Goal: Participate in discussion: Engage in conversation with other users on a specific topic

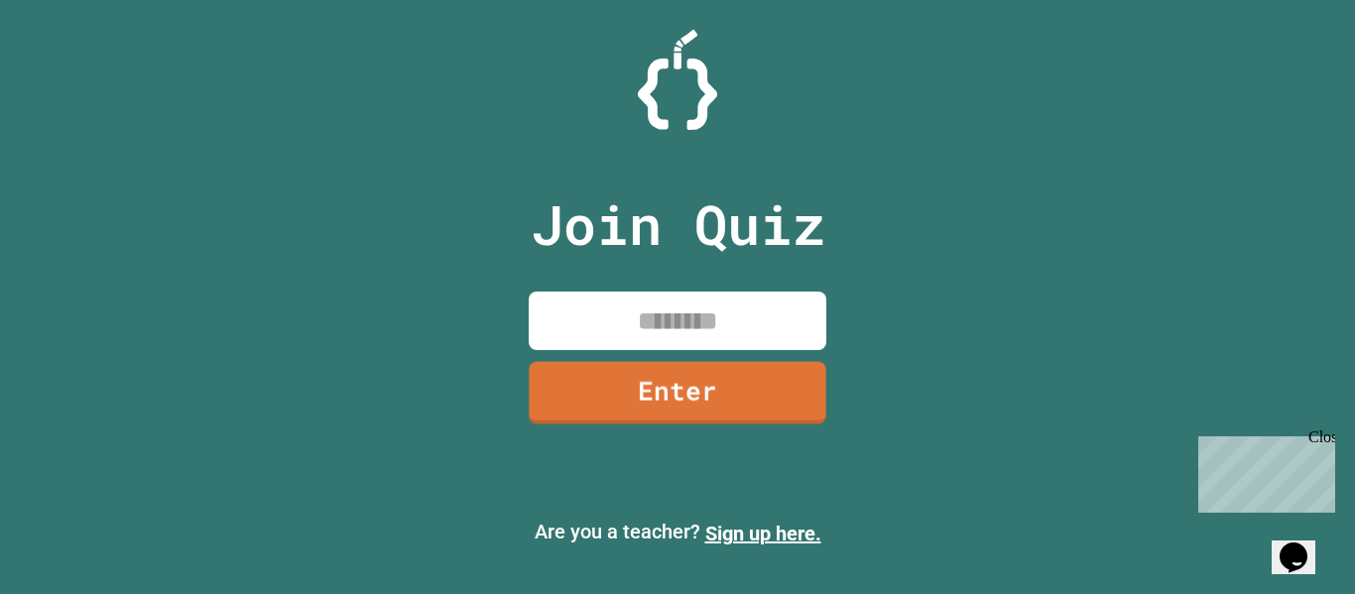
click at [678, 322] on input at bounding box center [678, 321] width 298 height 59
type input "********"
click at [662, 397] on link "Enter" at bounding box center [678, 390] width 298 height 65
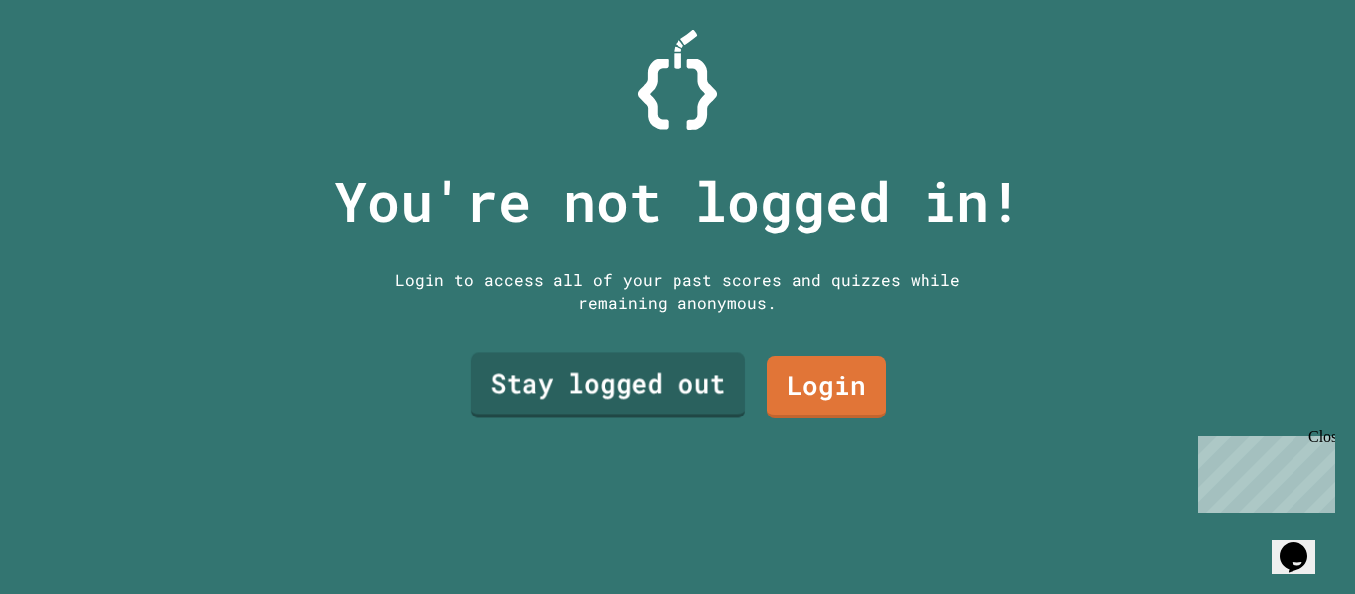
click at [703, 383] on link "Stay logged out" at bounding box center [608, 385] width 274 height 65
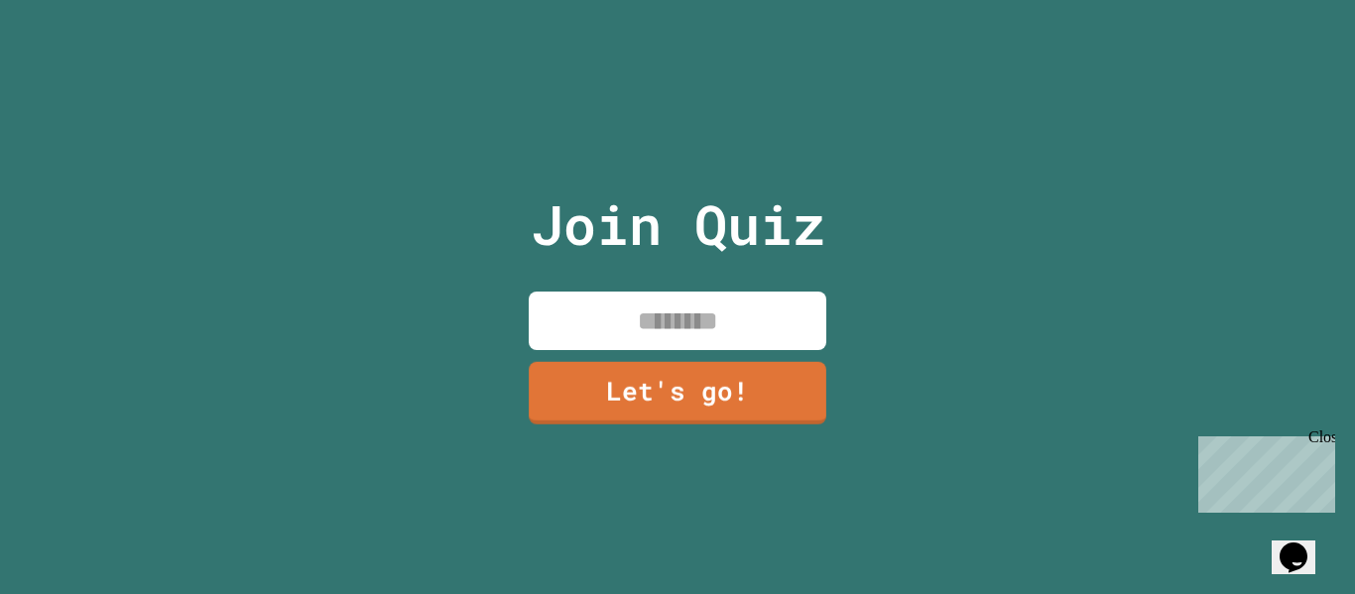
click at [710, 327] on input at bounding box center [678, 321] width 298 height 59
type input "*"
type input "*******"
click at [729, 393] on link "Let's go!" at bounding box center [678, 390] width 296 height 65
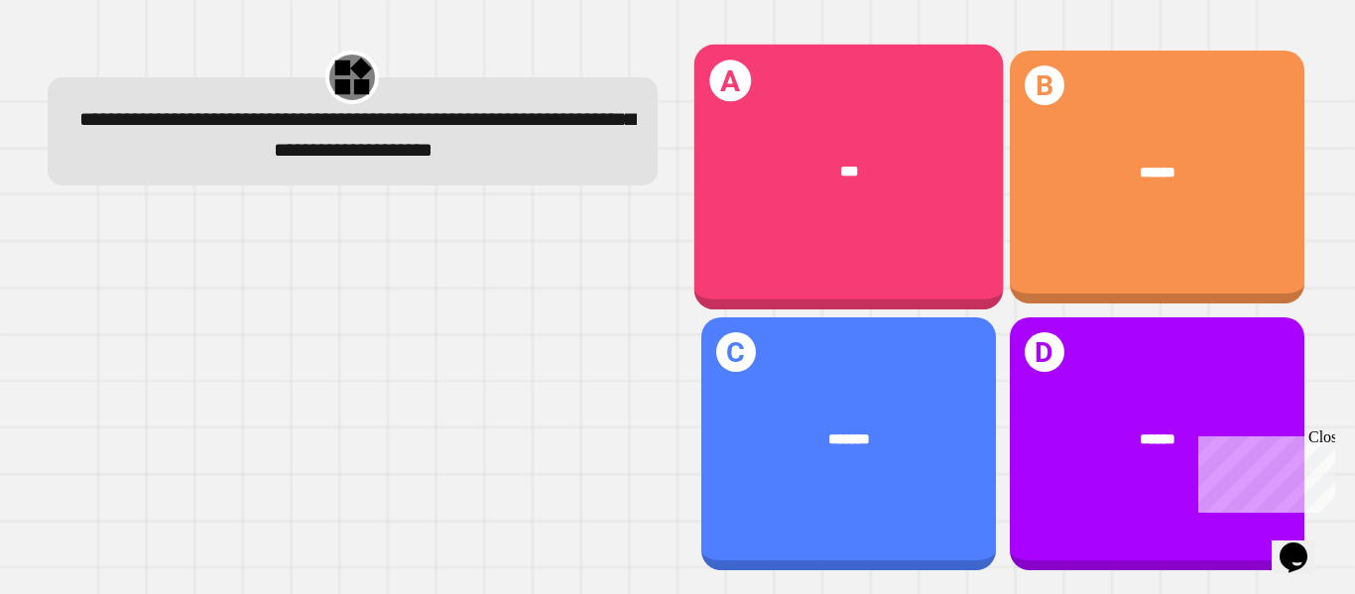
click at [876, 142] on div "***" at bounding box center [847, 172] width 309 height 86
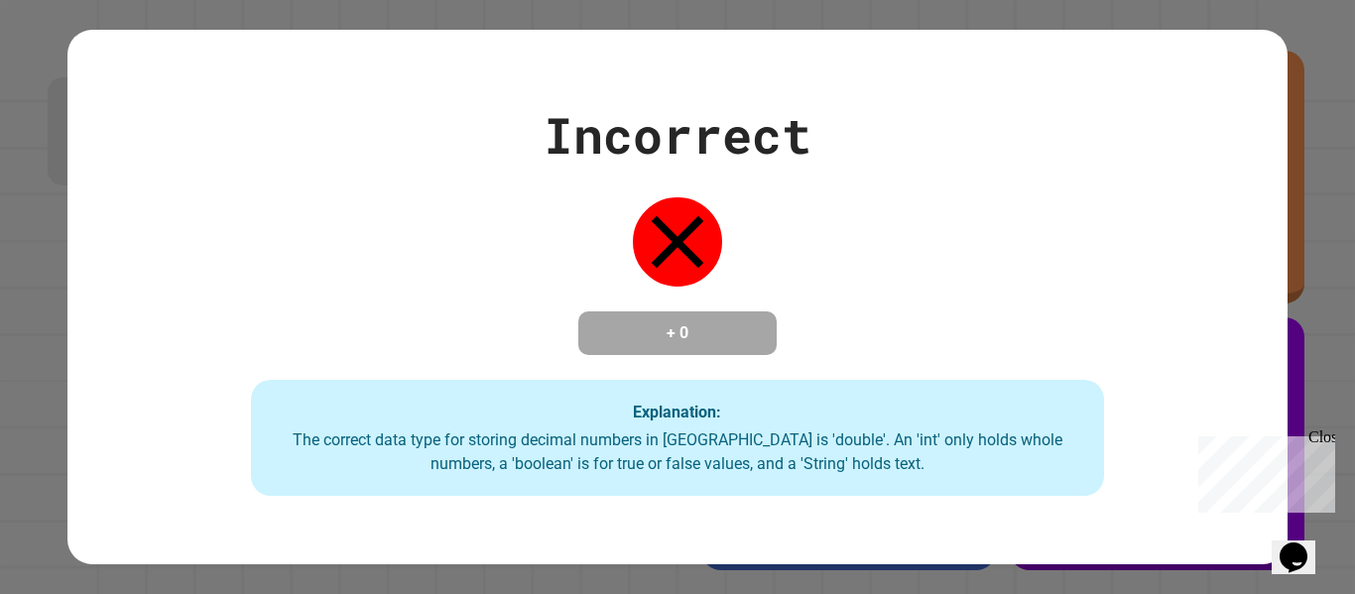
click at [1288, 254] on div "Incorrect + 0 Explanation: The correct data type for storing decimal numbers in…" at bounding box center [677, 297] width 1355 height 594
click at [1325, 442] on div "Close" at bounding box center [1320, 440] width 25 height 25
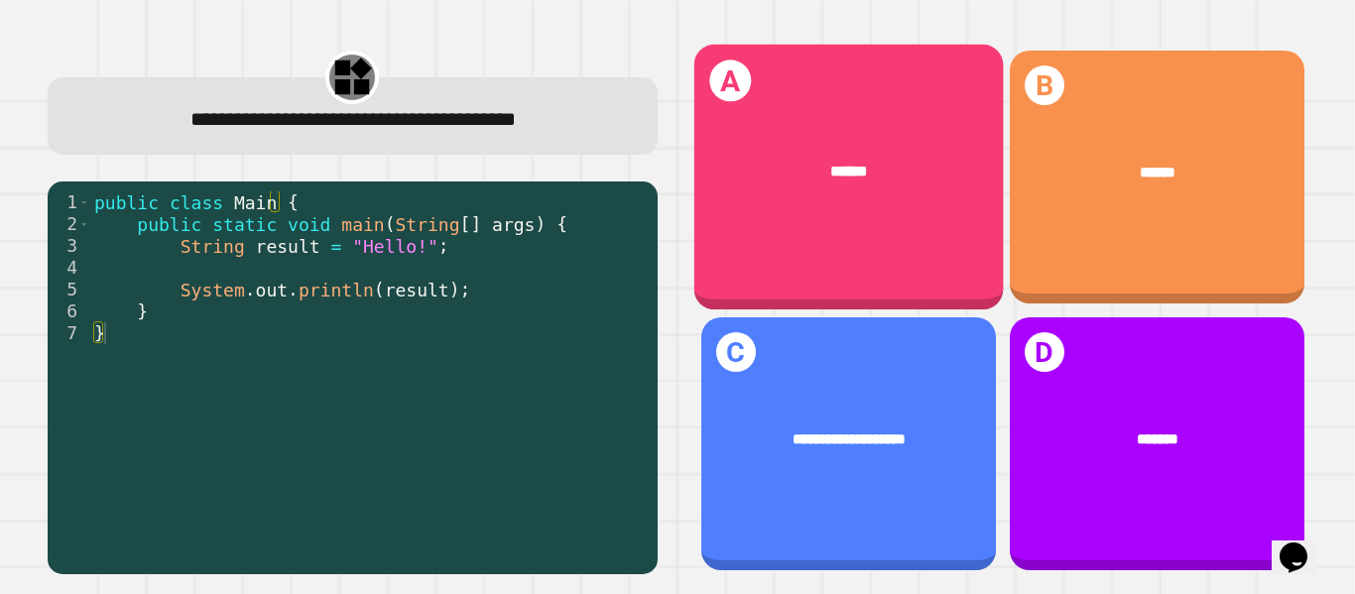
click at [894, 212] on div "A ******" at bounding box center [847, 178] width 309 height 266
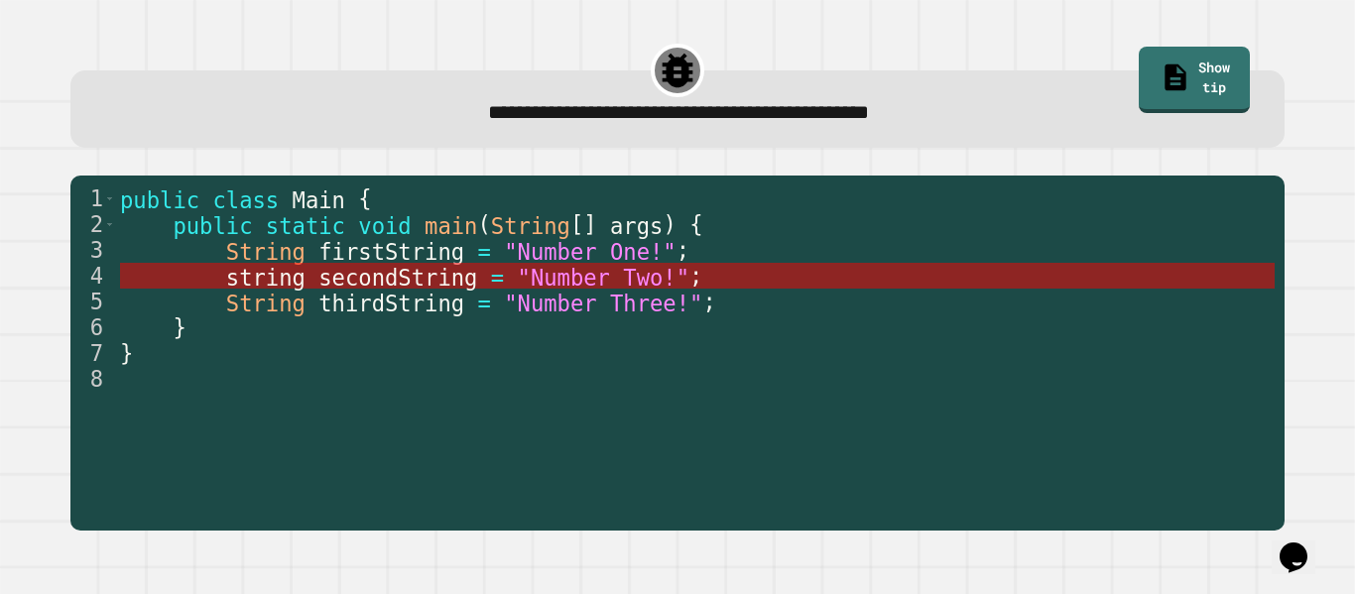
click at [441, 271] on span "secondString" at bounding box center [397, 277] width 159 height 26
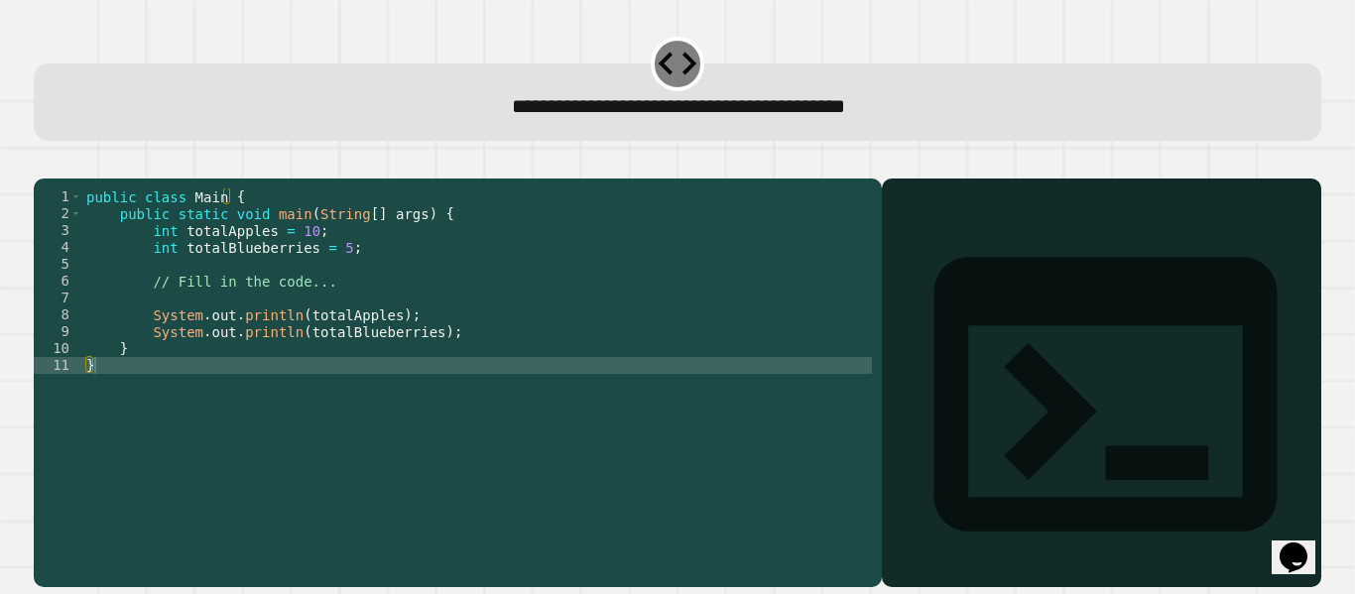
click at [121, 398] on div "public class Main { public static void main ( String [ ] args ) { int totalAppl…" at bounding box center [477, 365] width 790 height 354
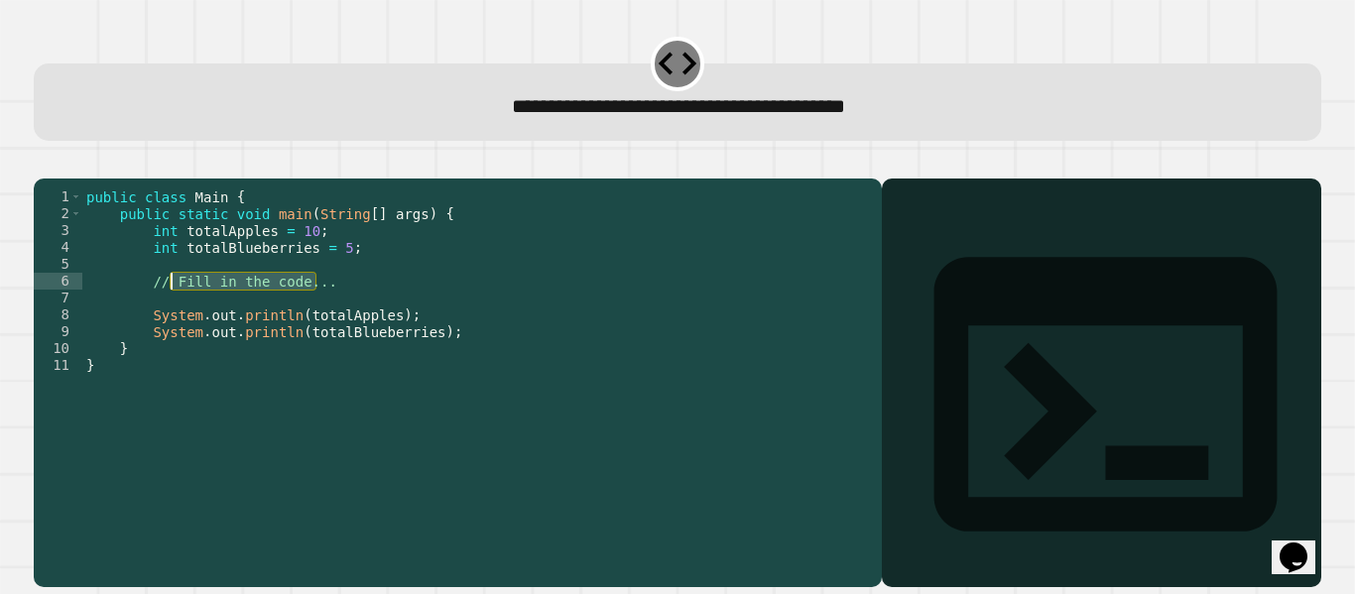
drag, startPoint x: 317, startPoint y: 316, endPoint x: 173, endPoint y: 315, distance: 144.8
click at [173, 315] on div "public class Main { public static void main ( String [ ] args ) { int totalAppl…" at bounding box center [477, 365] width 790 height 354
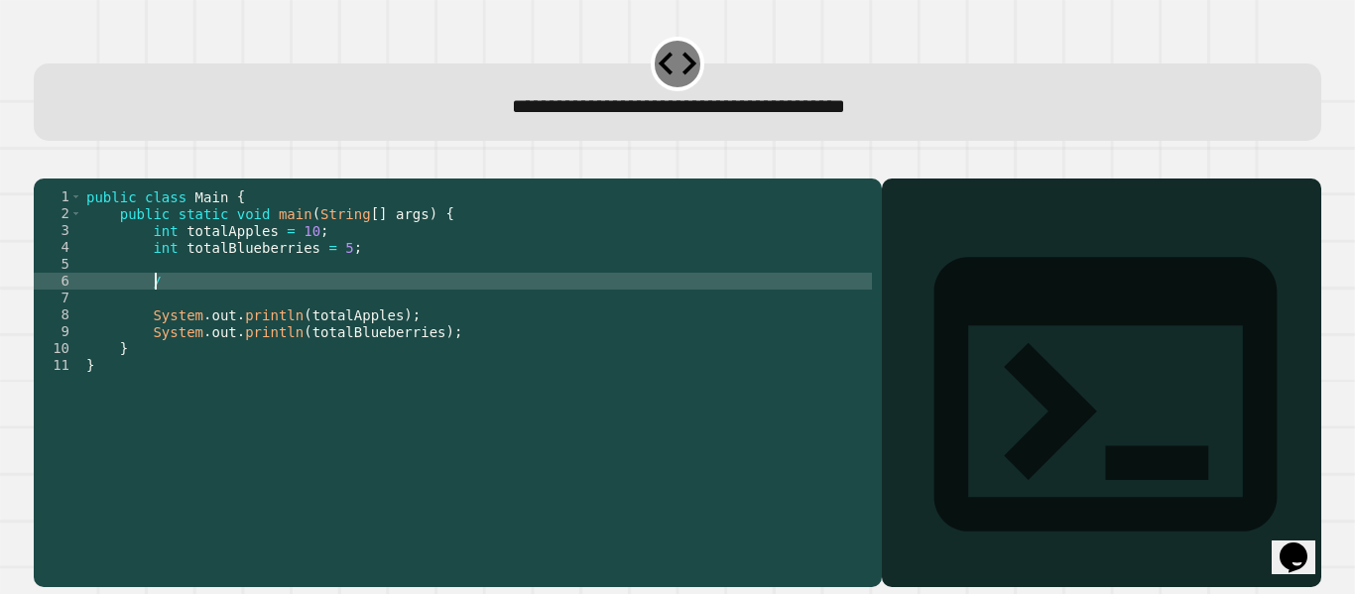
type textarea "*"
type textarea "**********"
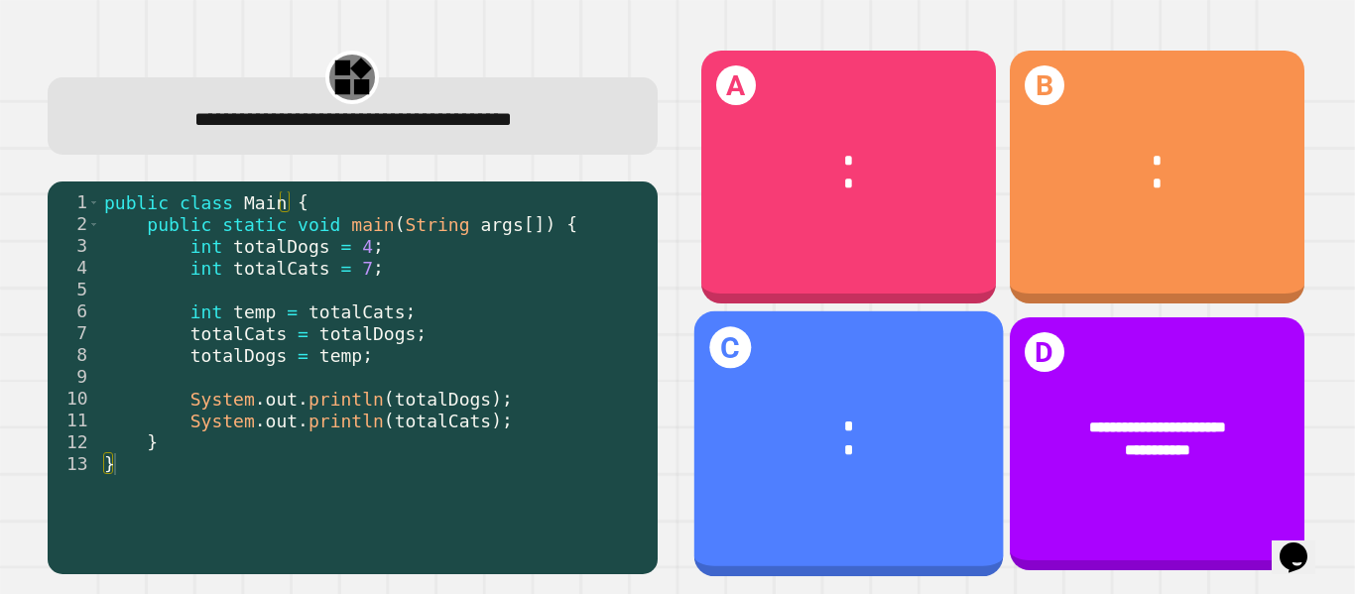
click at [776, 384] on div "* *" at bounding box center [847, 439] width 309 height 111
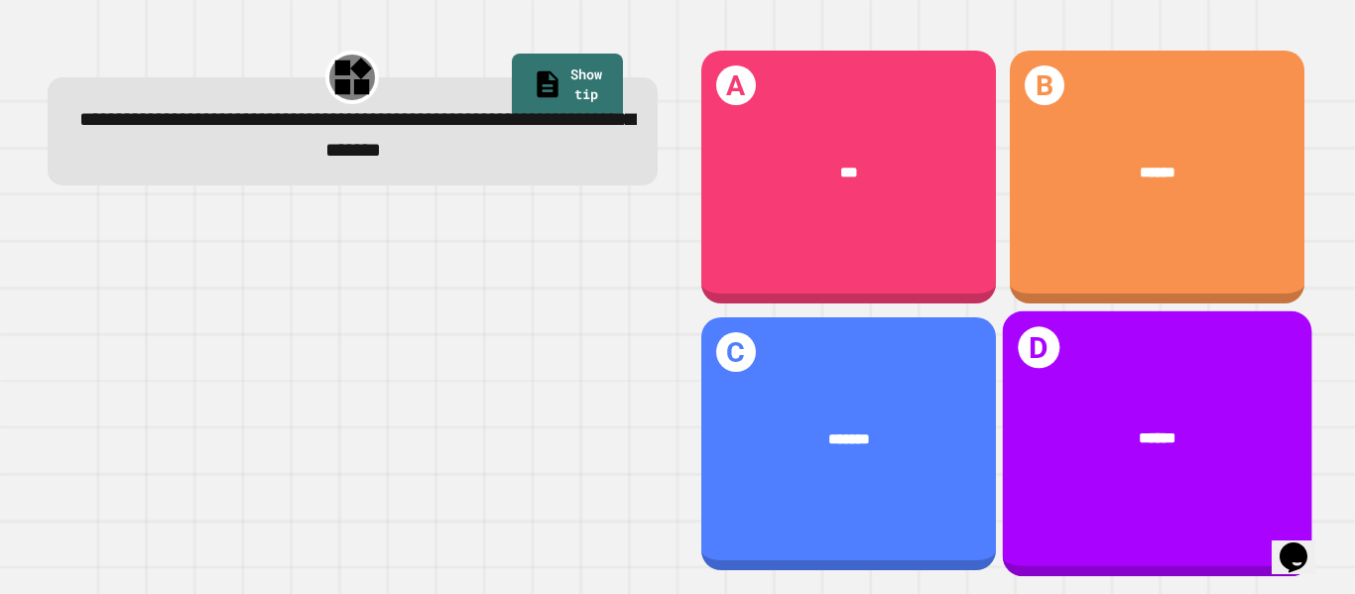
click at [1112, 479] on div "D ******" at bounding box center [1156, 444] width 309 height 266
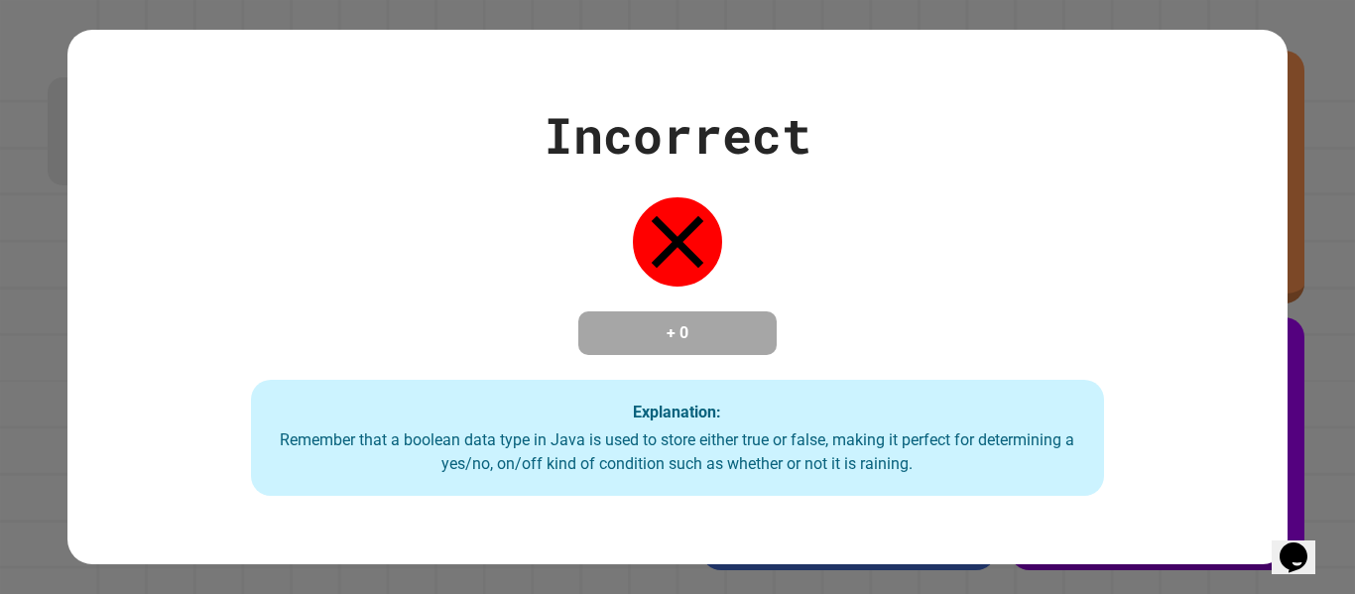
drag, startPoint x: 512, startPoint y: 373, endPoint x: 510, endPoint y: 408, distance: 34.8
click at [510, 408] on div "Incorrect + 0 Explanation: Remember that a boolean data type in [GEOGRAPHIC_DAT…" at bounding box center [676, 297] width 1219 height 399
drag, startPoint x: 510, startPoint y: 408, endPoint x: 453, endPoint y: 376, distance: 64.8
click at [453, 376] on div "Incorrect + 0 Explanation: Remember that a boolean data type in [GEOGRAPHIC_DAT…" at bounding box center [676, 297] width 1219 height 399
click at [514, 370] on div "Incorrect + 0 Explanation: Remember that a boolean data type in [GEOGRAPHIC_DAT…" at bounding box center [676, 297] width 1219 height 399
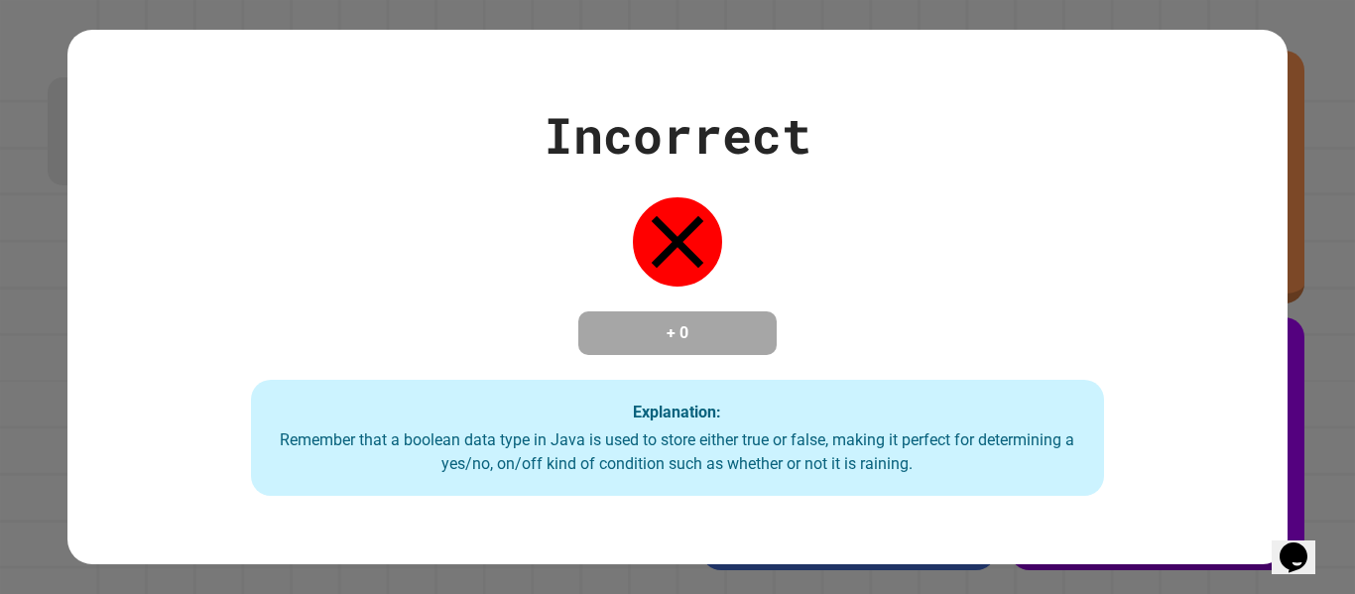
click at [514, 370] on div "Incorrect + 0 Explanation: Remember that a boolean data type in [GEOGRAPHIC_DAT…" at bounding box center [676, 297] width 1219 height 399
click at [674, 260] on icon at bounding box center [677, 241] width 89 height 89
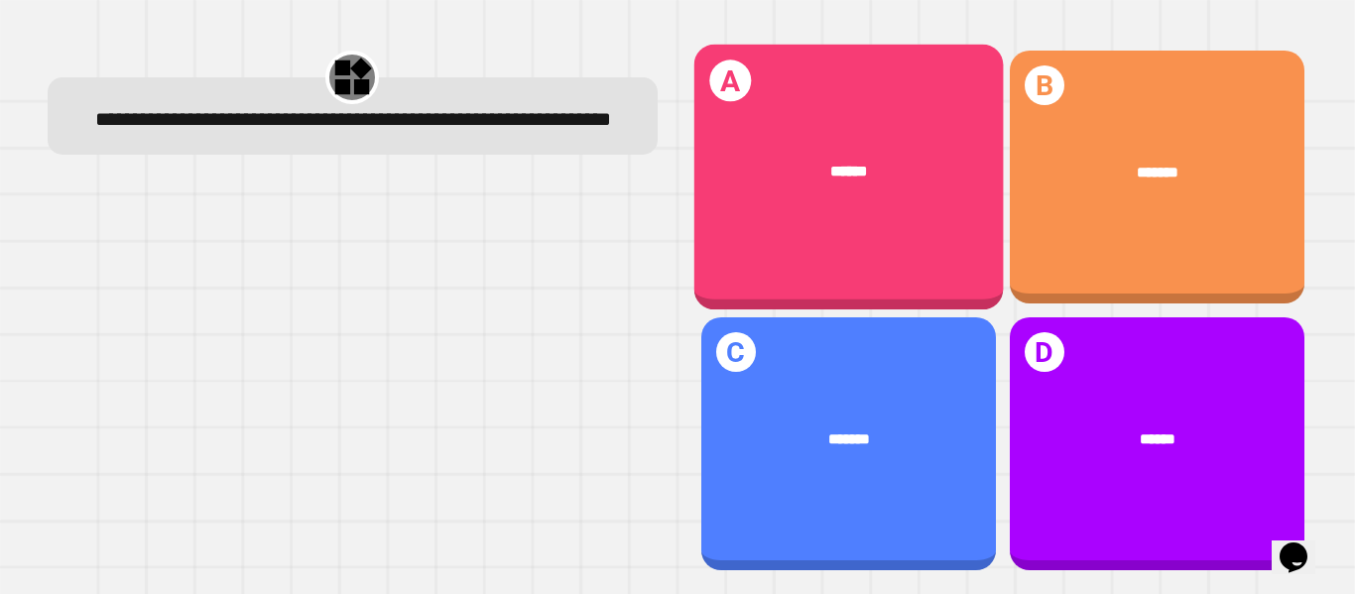
click at [758, 203] on div "******" at bounding box center [847, 172] width 309 height 86
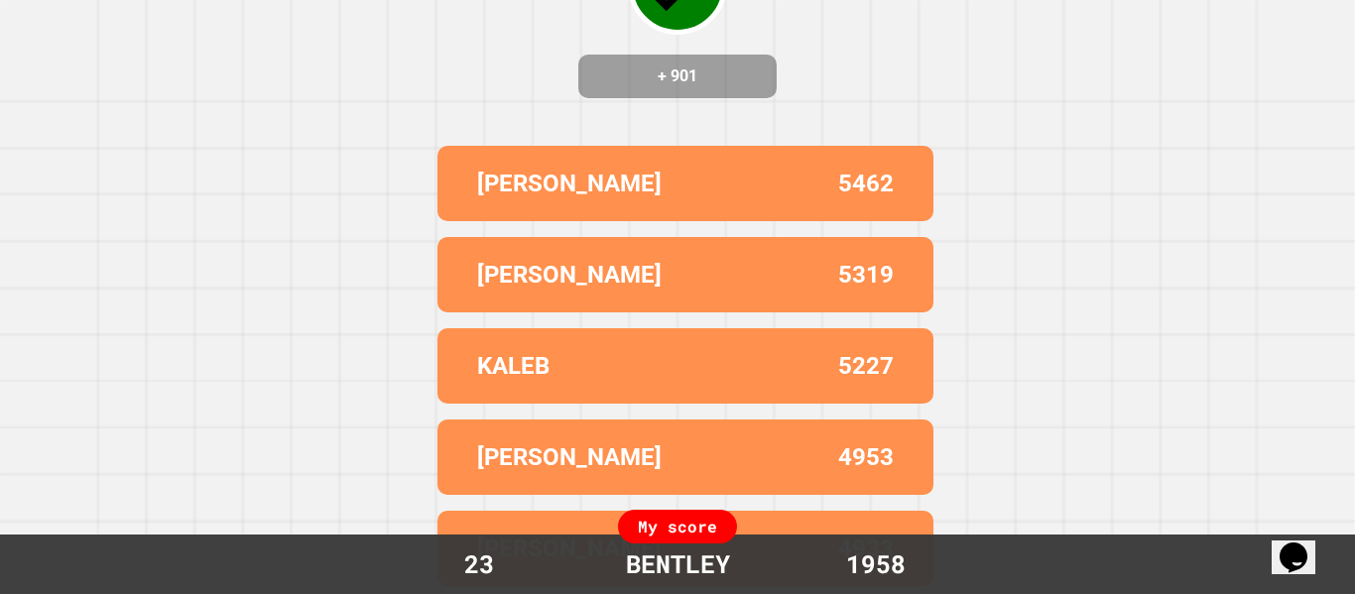
scroll to position [0, 0]
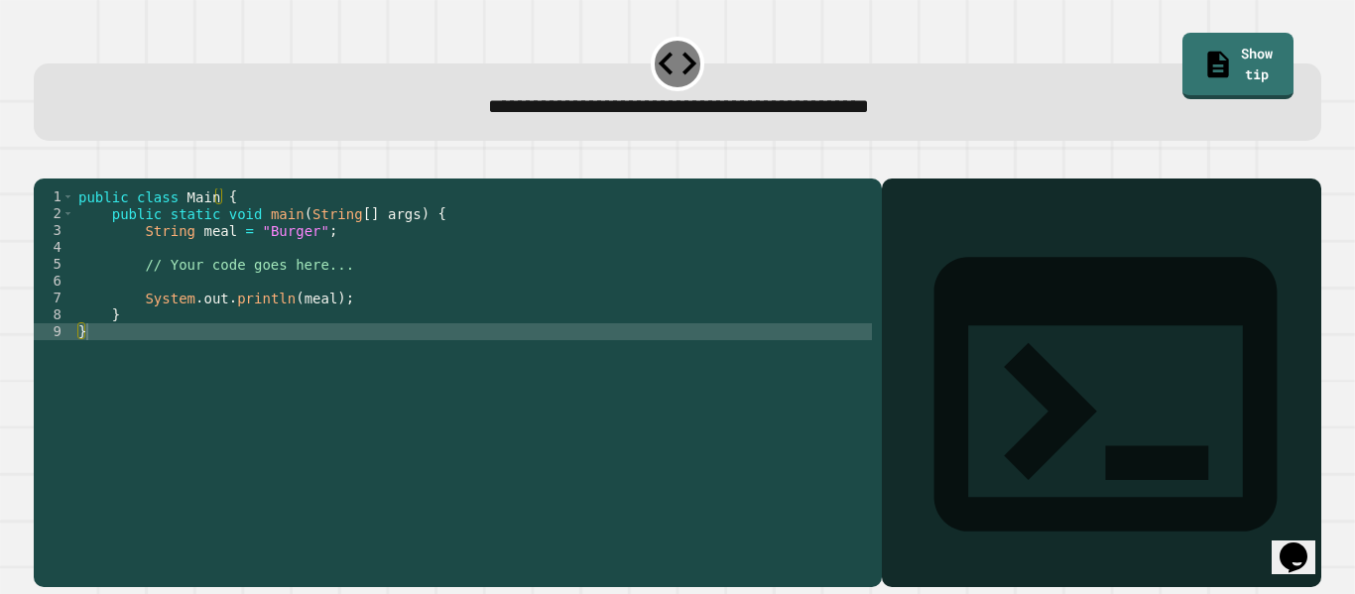
click at [297, 260] on div "public class Main { public static void main ( String [ ] args ) { String meal =…" at bounding box center [472, 365] width 797 height 354
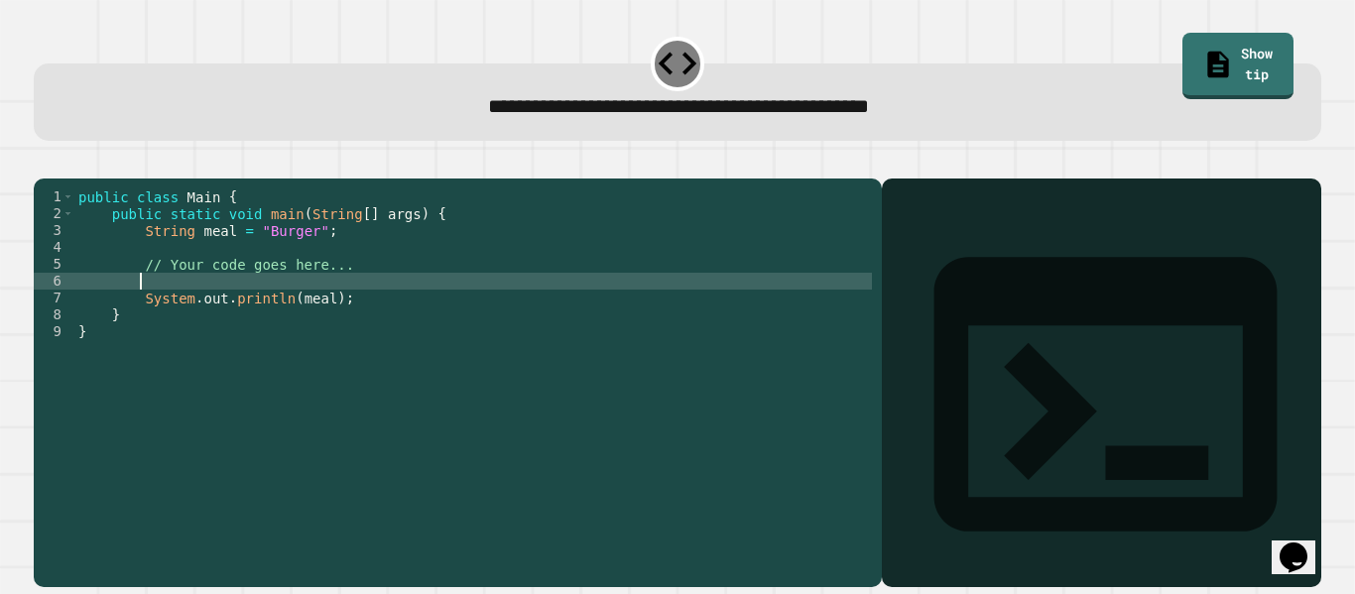
click at [389, 307] on div "public class Main { public static void main ( String [ ] args ) { String meal =…" at bounding box center [472, 365] width 797 height 354
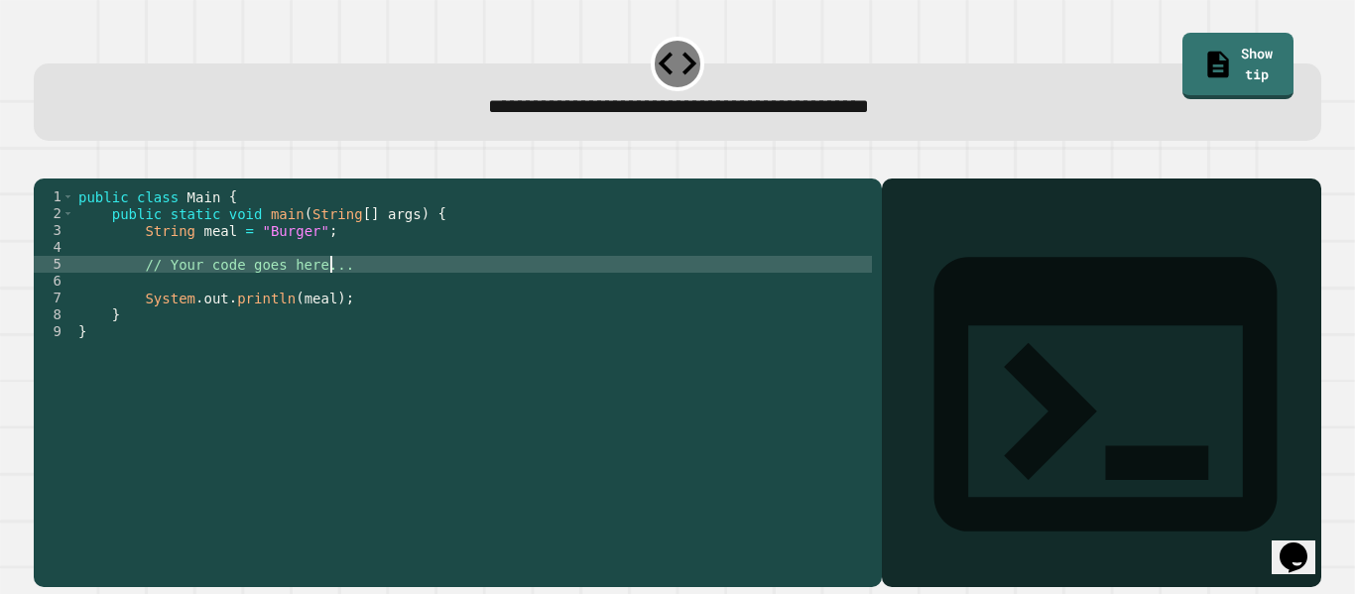
click at [387, 295] on div "public class Main { public static void main ( String [ ] args ) { String meal =…" at bounding box center [472, 365] width 797 height 354
type textarea "*"
click at [233, 296] on div "public class Main { public static void main ( String [ ] args ) { String meal =…" at bounding box center [472, 365] width 797 height 354
click at [240, 295] on div "public class Main { public static void main ( String [ ] args ) { String meal =…" at bounding box center [472, 365] width 797 height 354
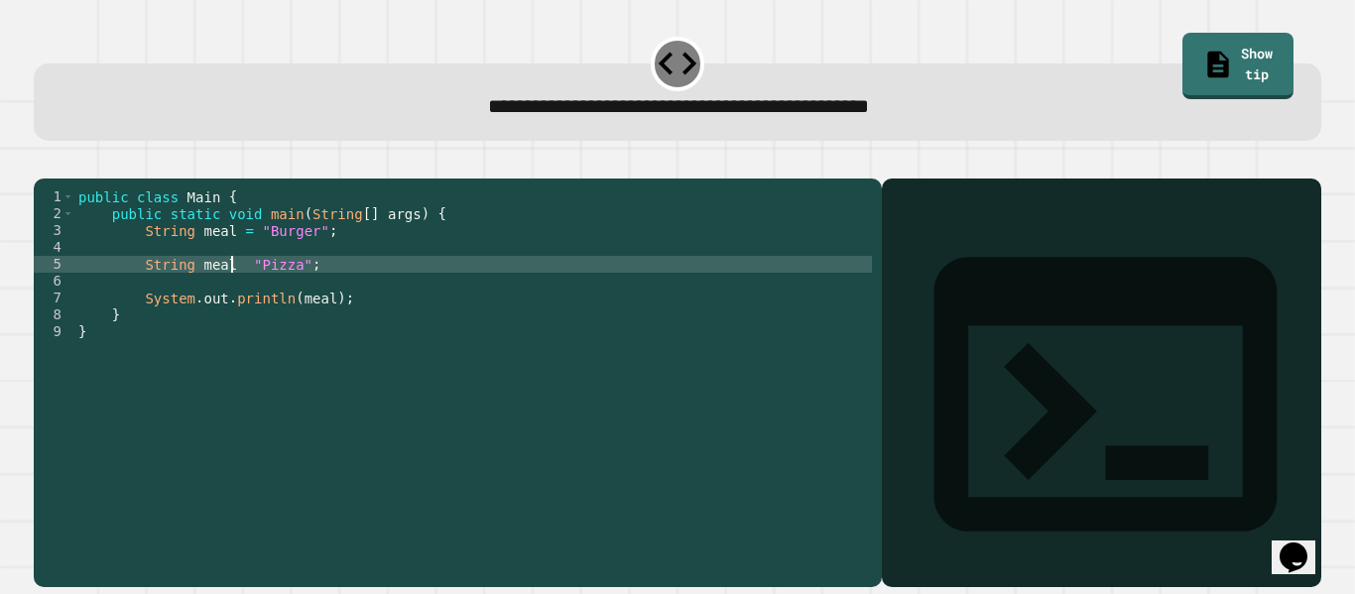
scroll to position [0, 12]
click at [334, 291] on div "public class Main { public static void main ( String [ ] args ) { String meal =…" at bounding box center [472, 365] width 797 height 354
click at [348, 261] on div "public class Main { public static void main ( String [ ] args ) { String meal =…" at bounding box center [472, 365] width 797 height 354
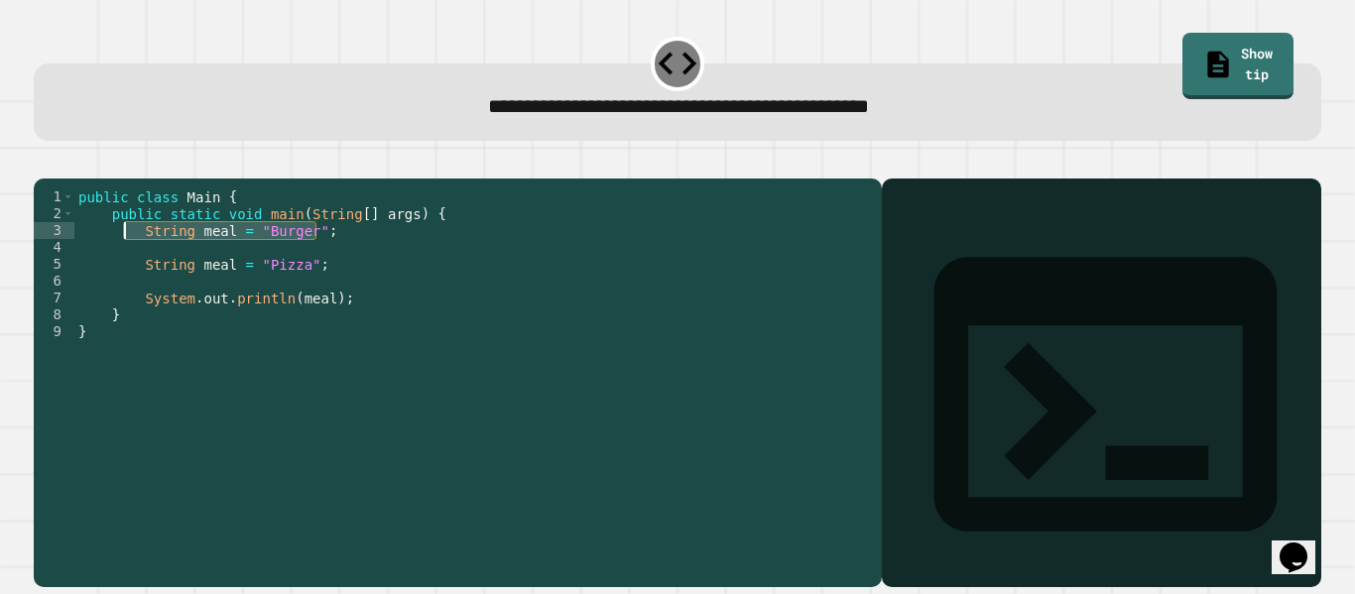
drag, startPoint x: 322, startPoint y: 261, endPoint x: 124, endPoint y: 262, distance: 198.4
click at [124, 262] on div "public class Main { public static void main ( String [ ] args ) { String meal =…" at bounding box center [472, 365] width 797 height 354
type textarea "**********"
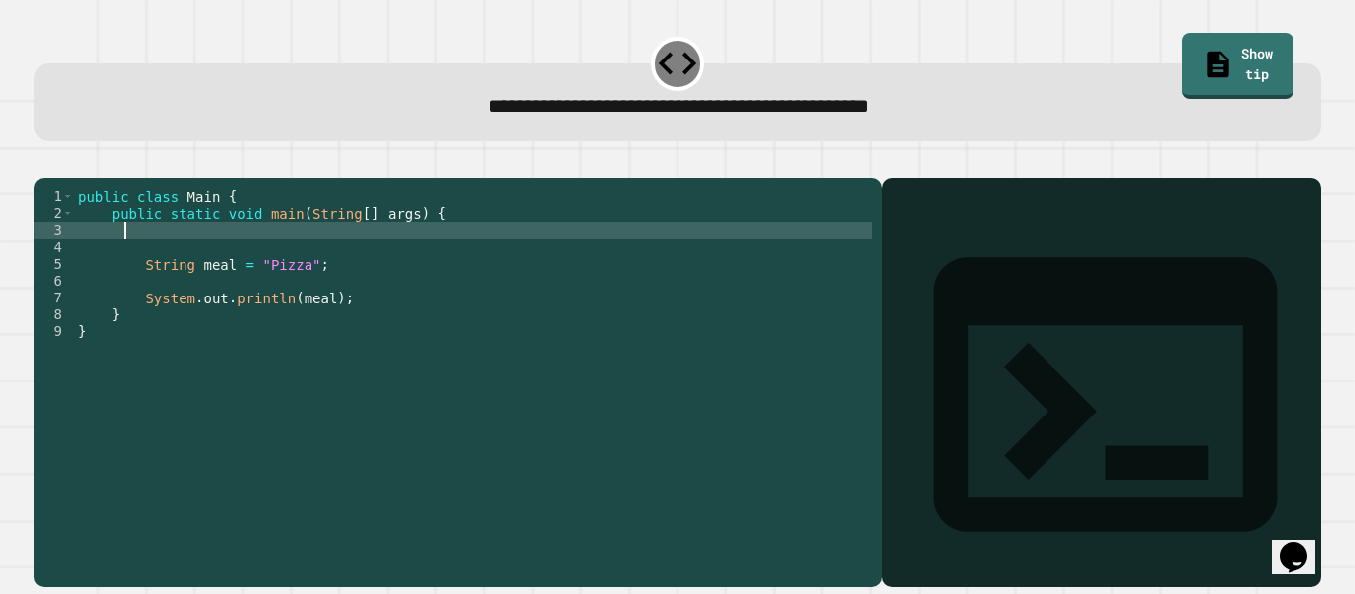
scroll to position [0, 2]
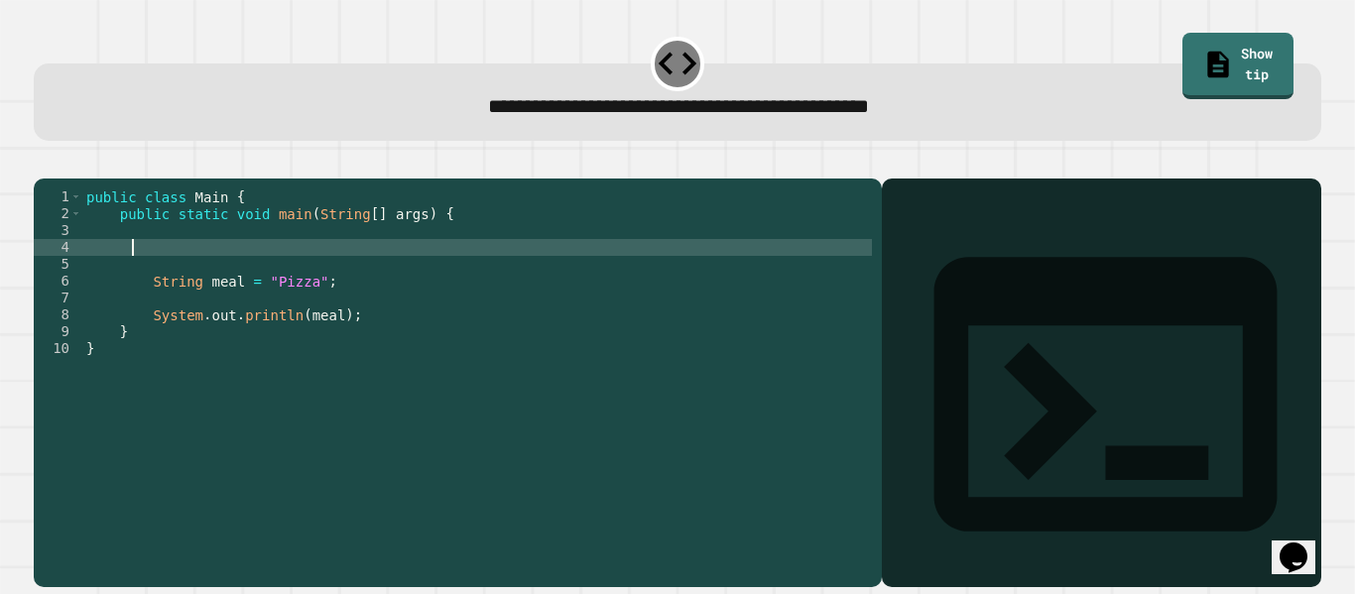
click at [441, 172] on div at bounding box center [677, 167] width 1287 height 24
click at [342, 323] on div "public class Main { public static void main ( String [ ] args ) { String meal =…" at bounding box center [477, 365] width 791 height 354
